Goal: Transaction & Acquisition: Download file/media

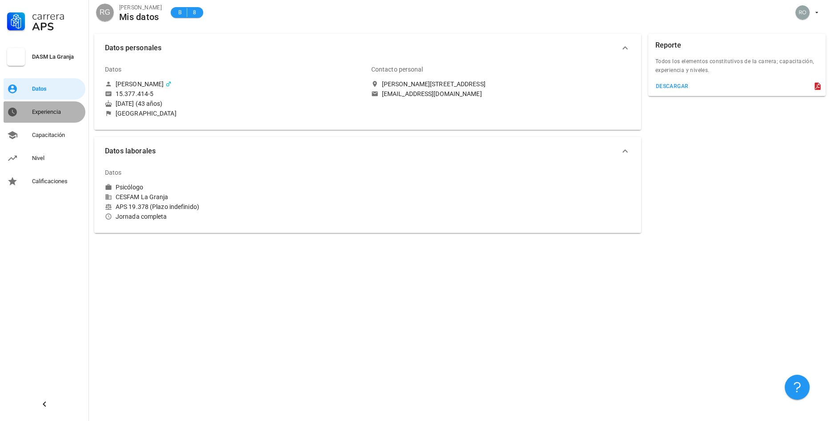
click at [44, 111] on div "Experiencia" at bounding box center [57, 112] width 50 height 7
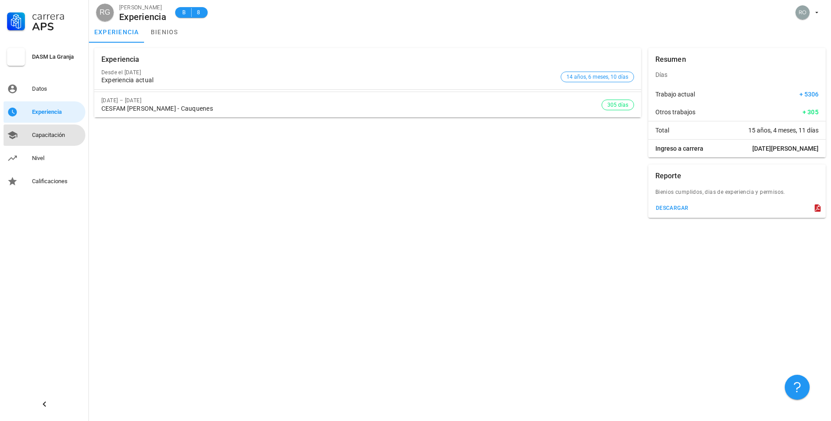
click at [43, 133] on div "Capacitación" at bounding box center [57, 135] width 50 height 7
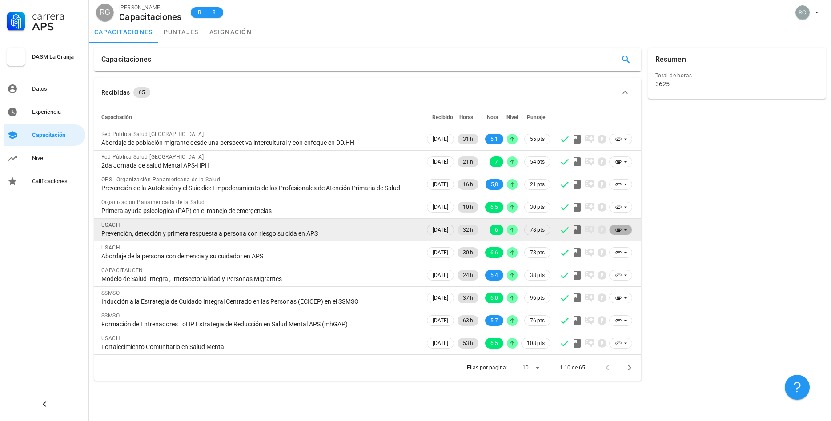
click at [626, 229] on icon at bounding box center [625, 229] width 7 height 7
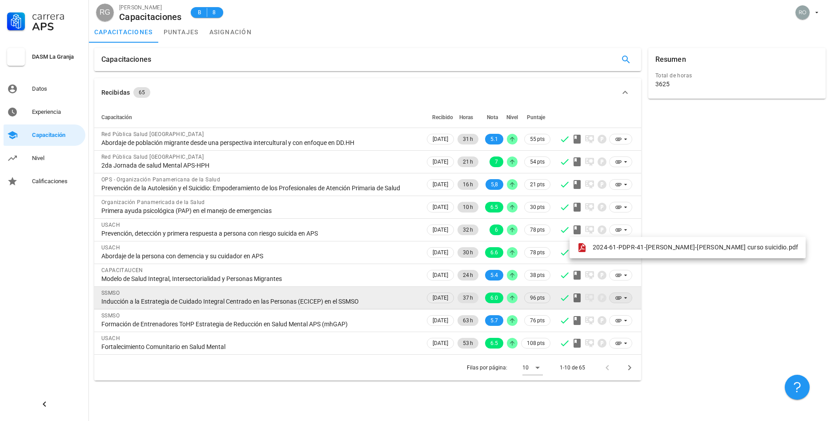
click at [627, 298] on icon at bounding box center [625, 298] width 3 height 1
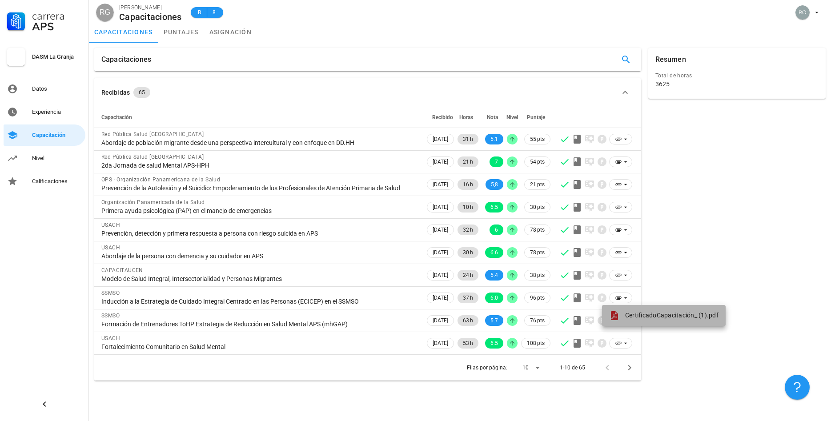
click at [633, 315] on span "CertificadoCapacitación_ (1).pdf" at bounding box center [671, 315] width 93 height 7
click at [629, 370] on icon "Página siguiente" at bounding box center [629, 367] width 3 height 5
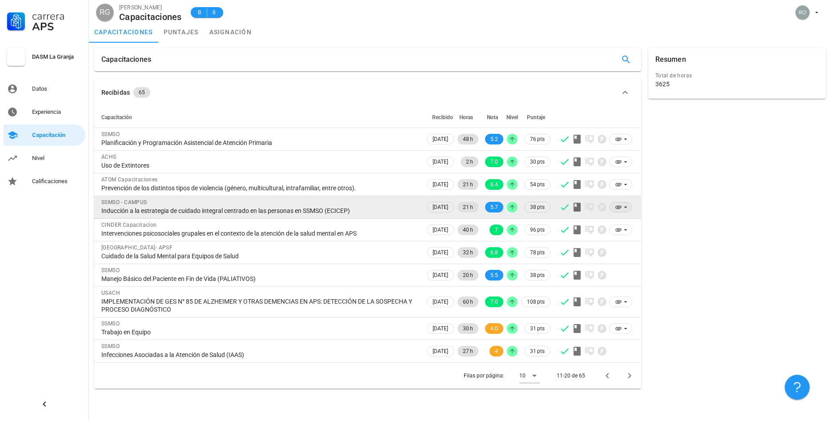
click at [627, 207] on icon at bounding box center [625, 207] width 3 height 1
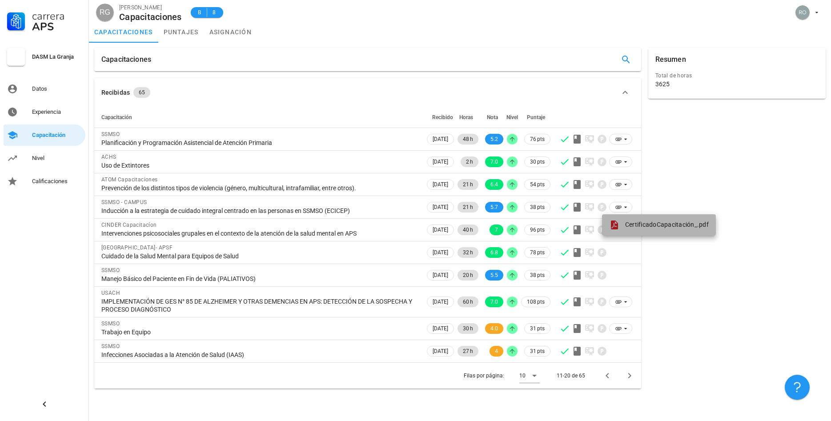
click at [631, 221] on div "CertificadoCapacitación_.pdf" at bounding box center [659, 225] width 100 height 11
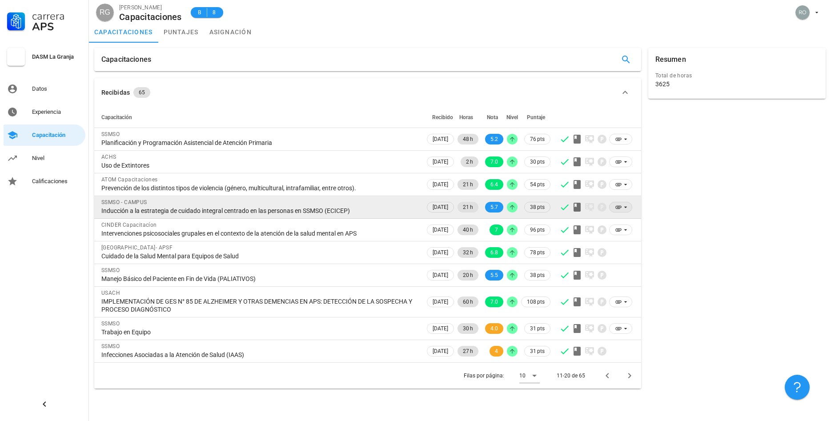
click at [619, 205] on icon at bounding box center [618, 207] width 7 height 7
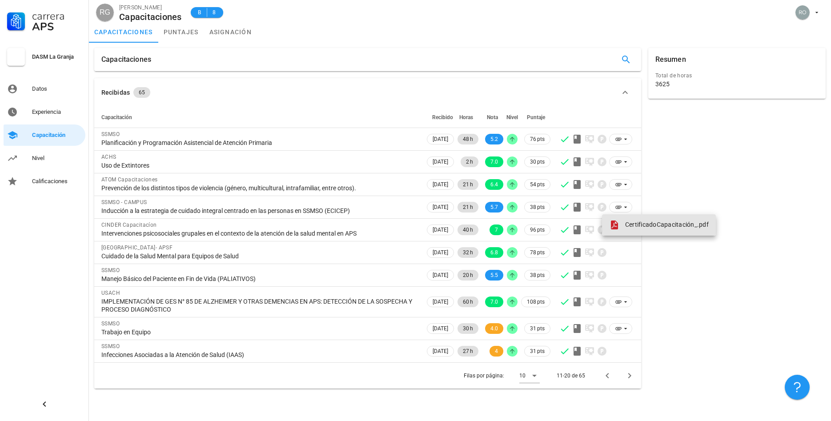
click at [660, 221] on div "CertificadoCapacitación_.pdf" at bounding box center [659, 225] width 100 height 11
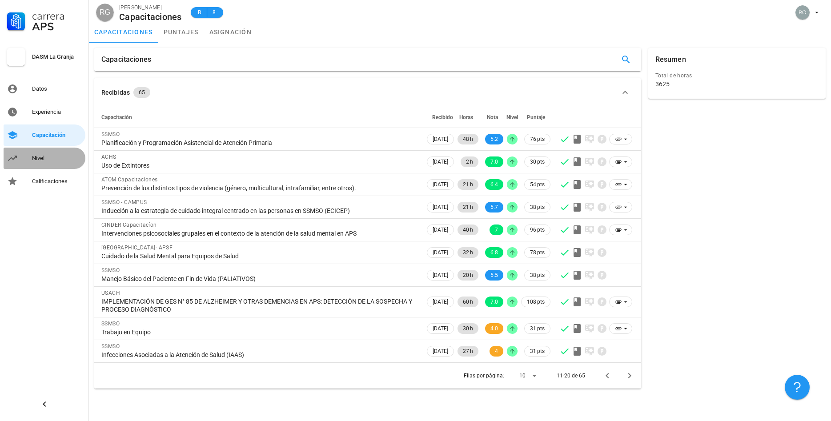
click at [33, 156] on div "Nivel" at bounding box center [57, 158] width 50 height 7
